Goal: Entertainment & Leisure: Consume media (video, audio)

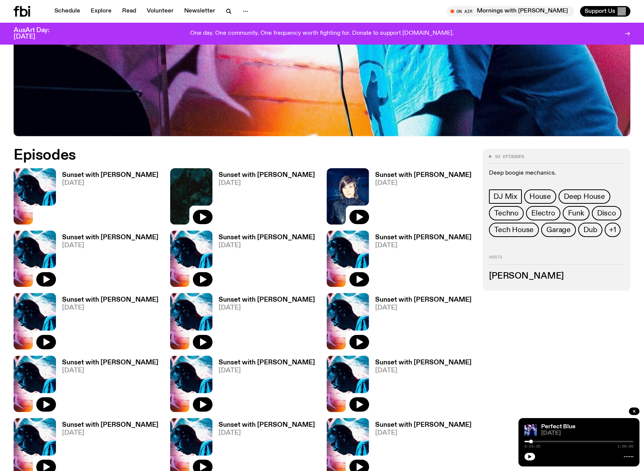
scroll to position [336, 0]
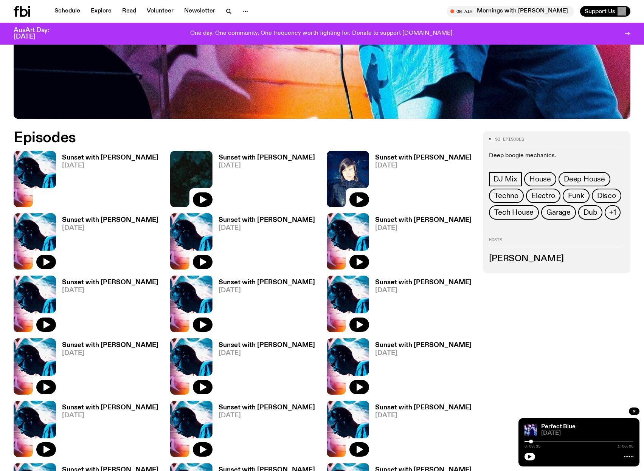
click at [34, 166] on img at bounding box center [35, 179] width 42 height 56
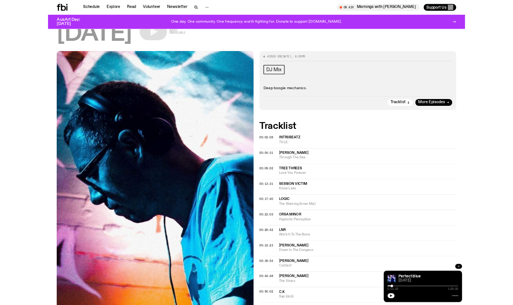
scroll to position [76, 0]
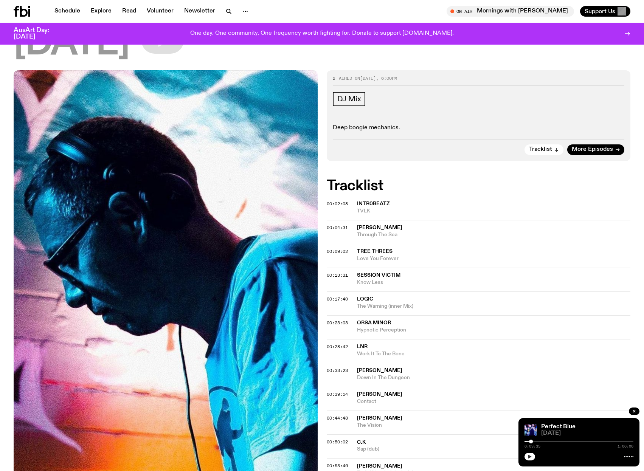
click at [529, 459] on button "button" at bounding box center [530, 457] width 11 height 8
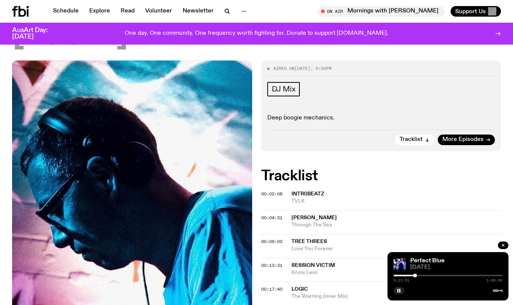
scroll to position [0, 0]
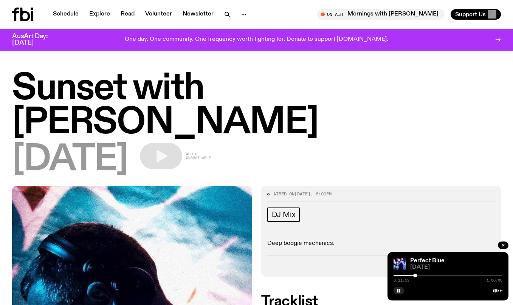
click at [270, 89] on h1 "Sunset with [PERSON_NAME]" at bounding box center [256, 106] width 489 height 68
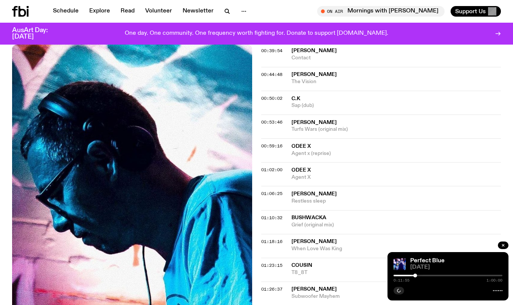
scroll to position [151, 0]
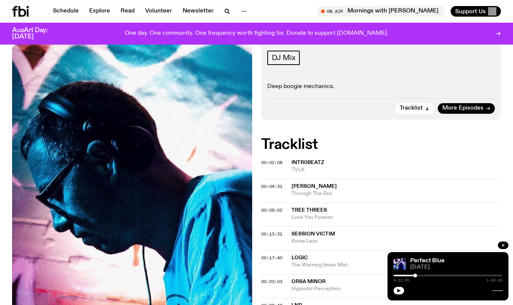
click at [305, 160] on span "intr0beatz" at bounding box center [308, 162] width 33 height 5
click at [351, 166] on span "TVLK" at bounding box center [397, 169] width 210 height 7
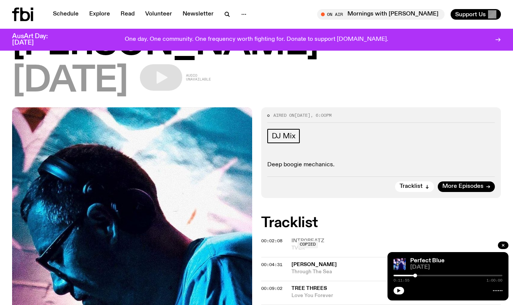
scroll to position [0, 0]
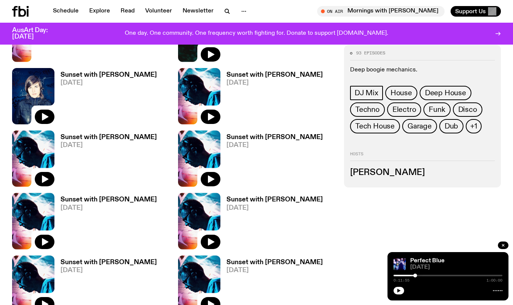
scroll to position [405, 0]
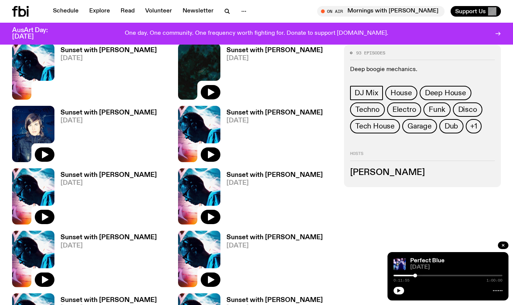
click at [206, 106] on img at bounding box center [199, 134] width 42 height 56
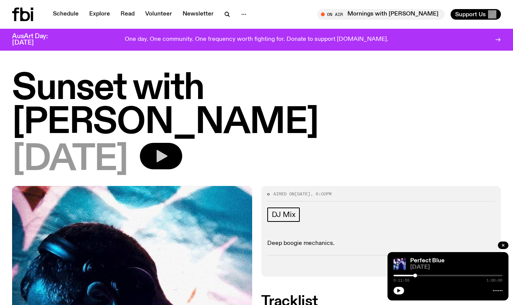
click at [169, 149] on icon "button" at bounding box center [161, 156] width 15 height 15
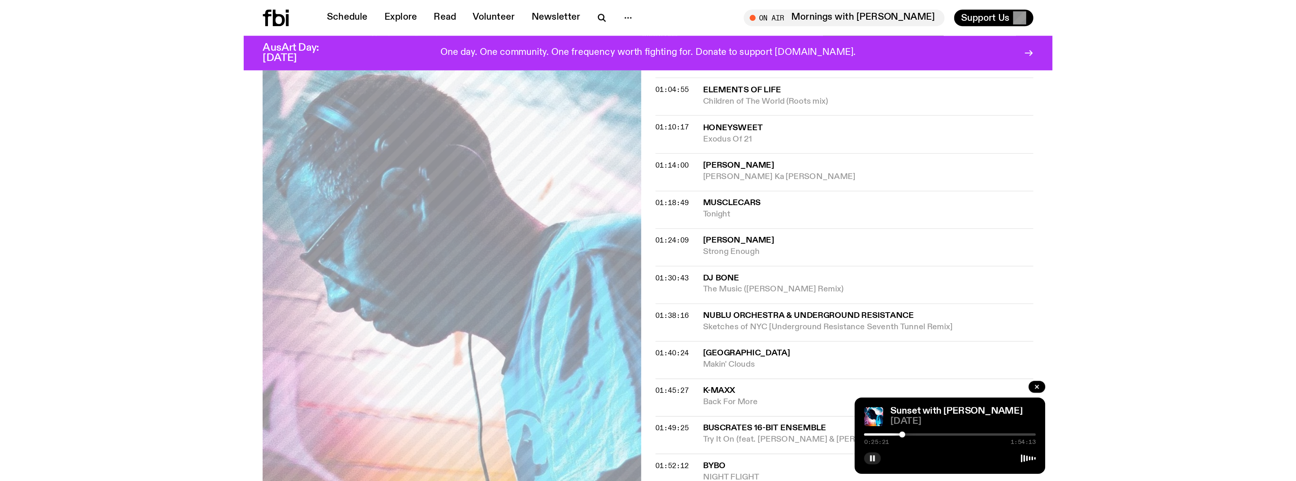
scroll to position [643, 0]
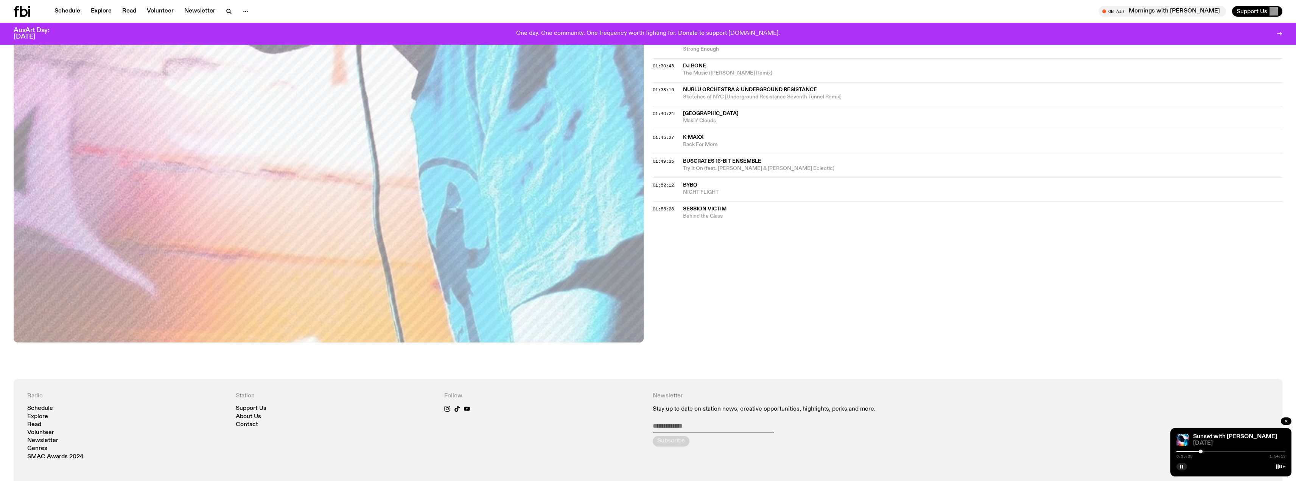
click at [513, 305] on div at bounding box center [1230, 452] width 109 height 2
click at [513, 305] on button "button" at bounding box center [1181, 467] width 11 height 8
